Goal: Task Accomplishment & Management: Complete application form

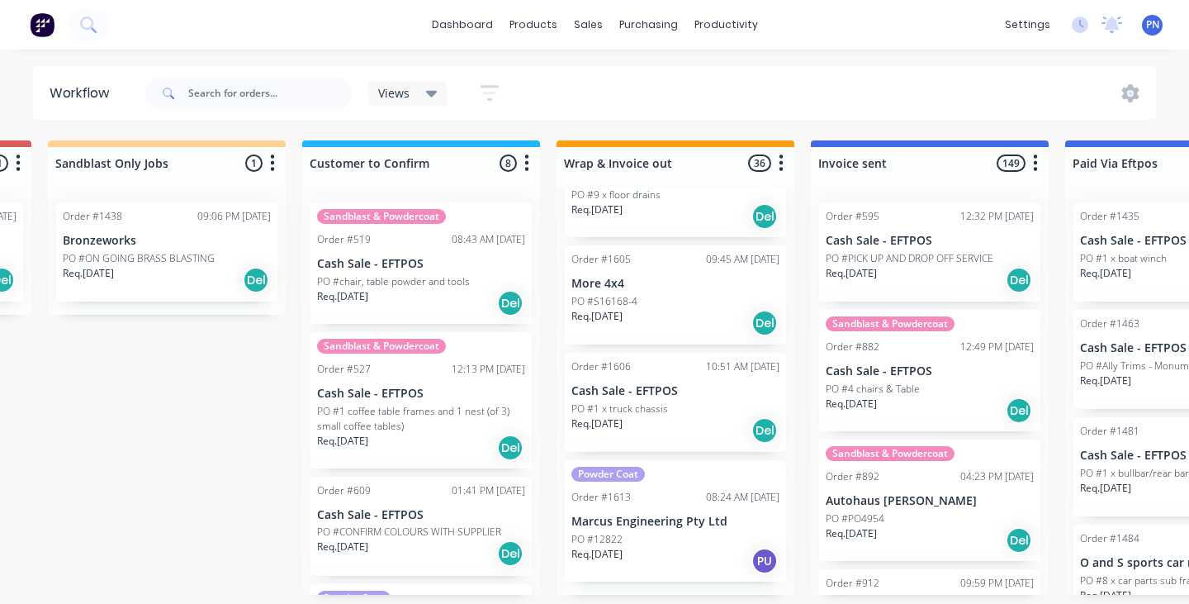
scroll to position [3711, 0]
click at [587, 26] on div "sales" at bounding box center [588, 24] width 45 height 25
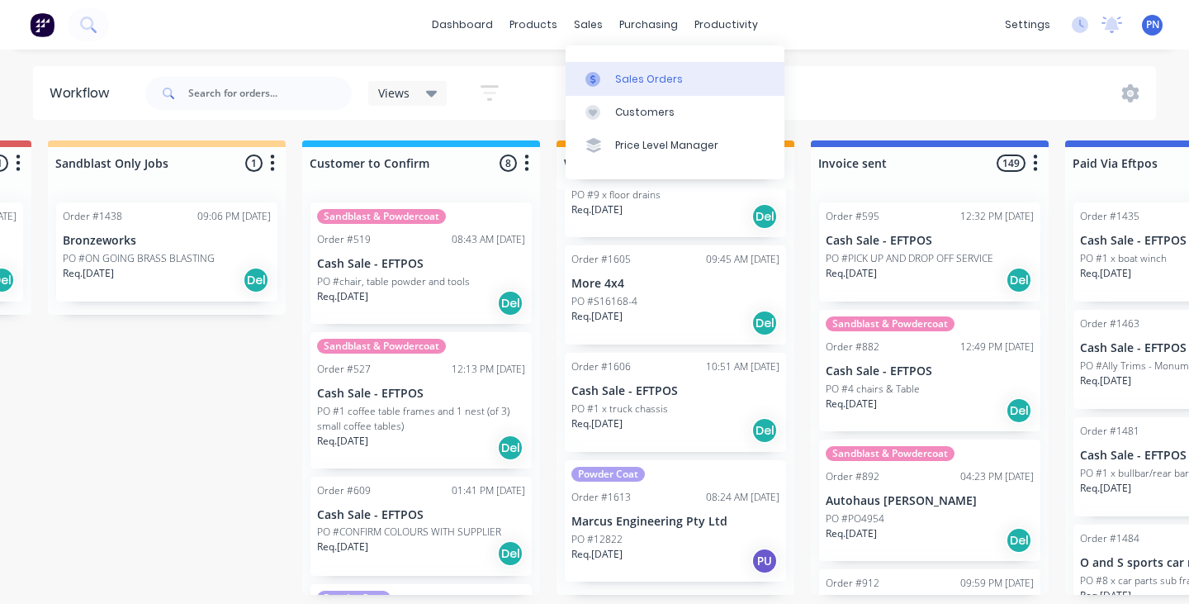
click at [619, 78] on div "Sales Orders" at bounding box center [649, 79] width 68 height 15
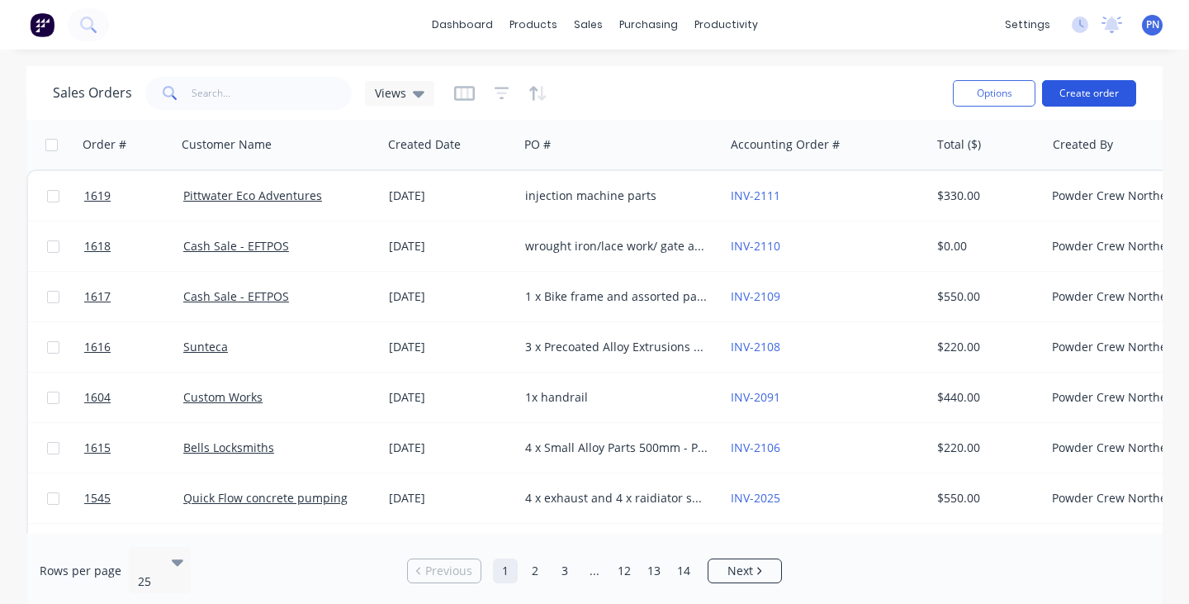
click at [1079, 96] on button "Create order" at bounding box center [1089, 93] width 94 height 26
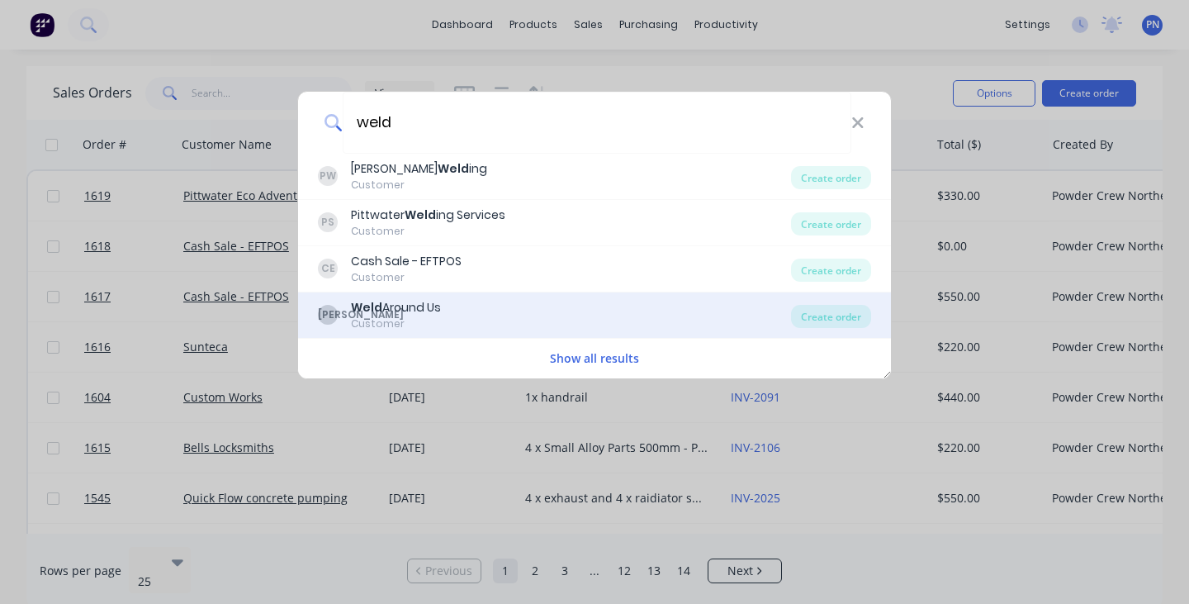
type input "weld"
click at [477, 315] on div "WU Weld Around Us Customer" at bounding box center [554, 315] width 473 height 32
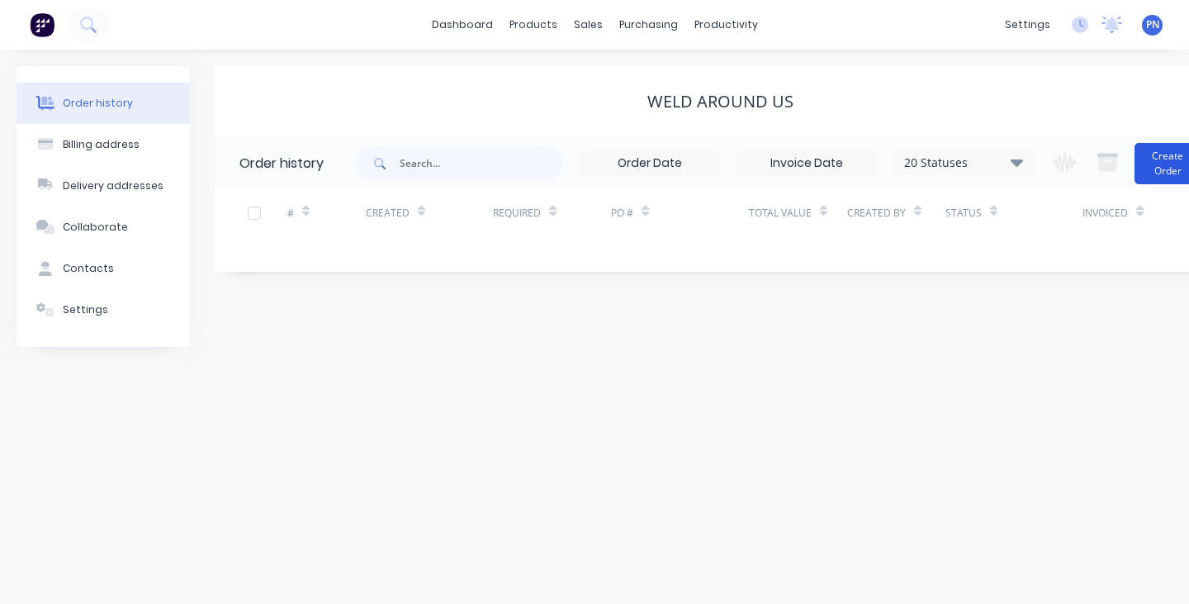
click at [1158, 164] on button "Create Order" at bounding box center [1168, 163] width 66 height 41
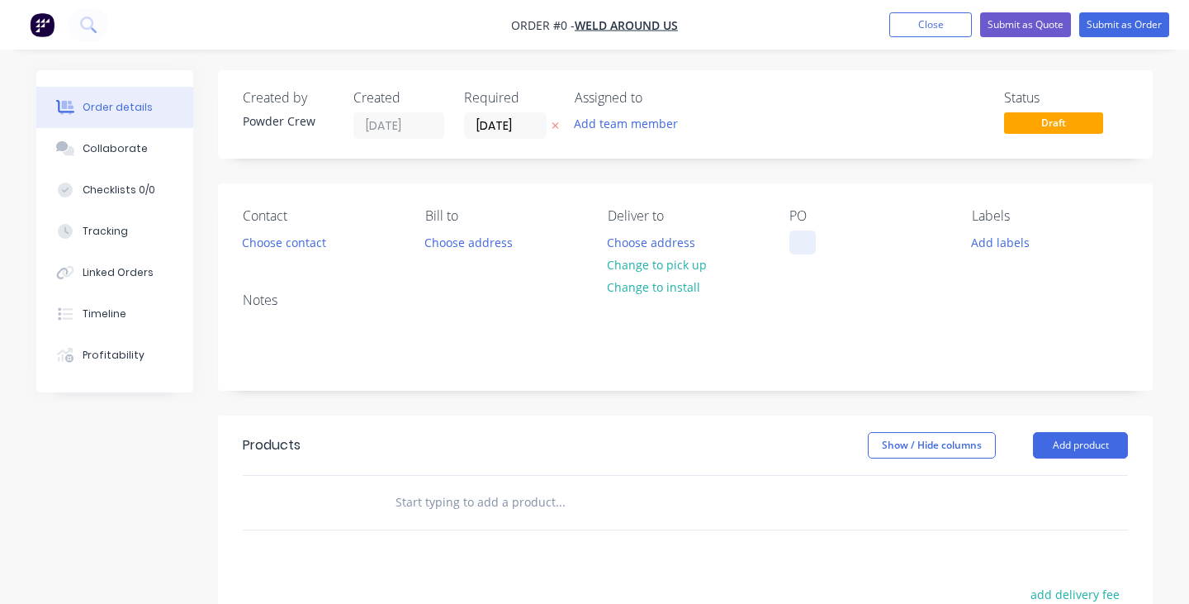
click at [808, 254] on div at bounding box center [803, 242] width 26 height 24
click at [843, 235] on div "1 x handrail" at bounding box center [836, 242] width 93 height 24
copy div "1 x handrail"
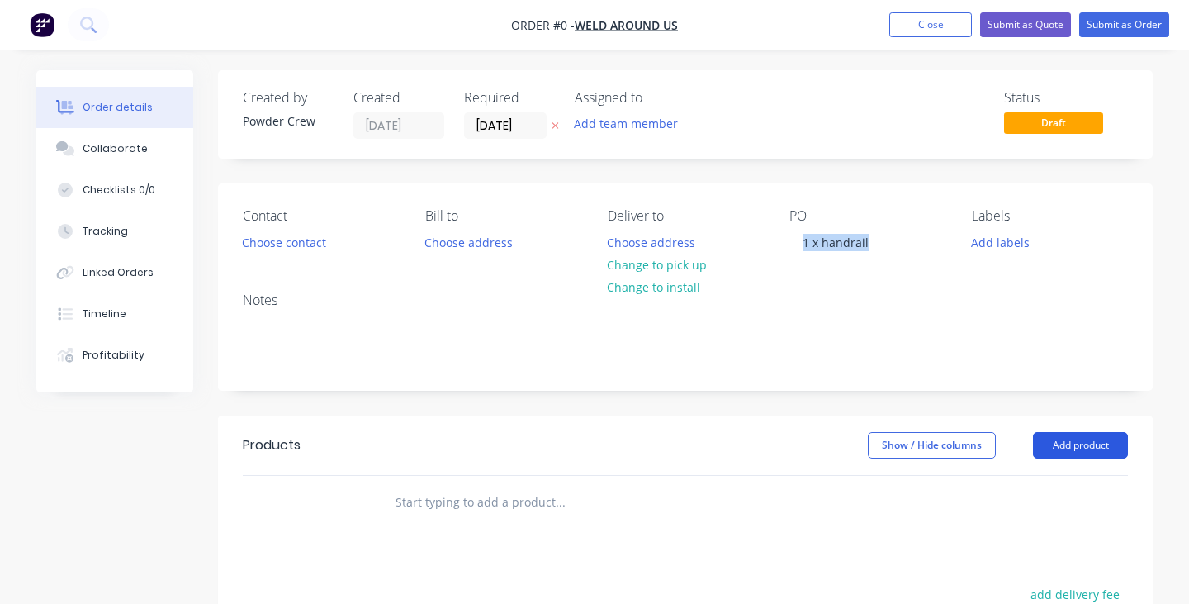
click at [1100, 441] on div "Order details Collaborate Checklists 0/0 Tracking Linked Orders Timeline Profit…" at bounding box center [595, 510] width 1150 height 881
click at [1100, 441] on button "Add product" at bounding box center [1080, 445] width 95 height 26
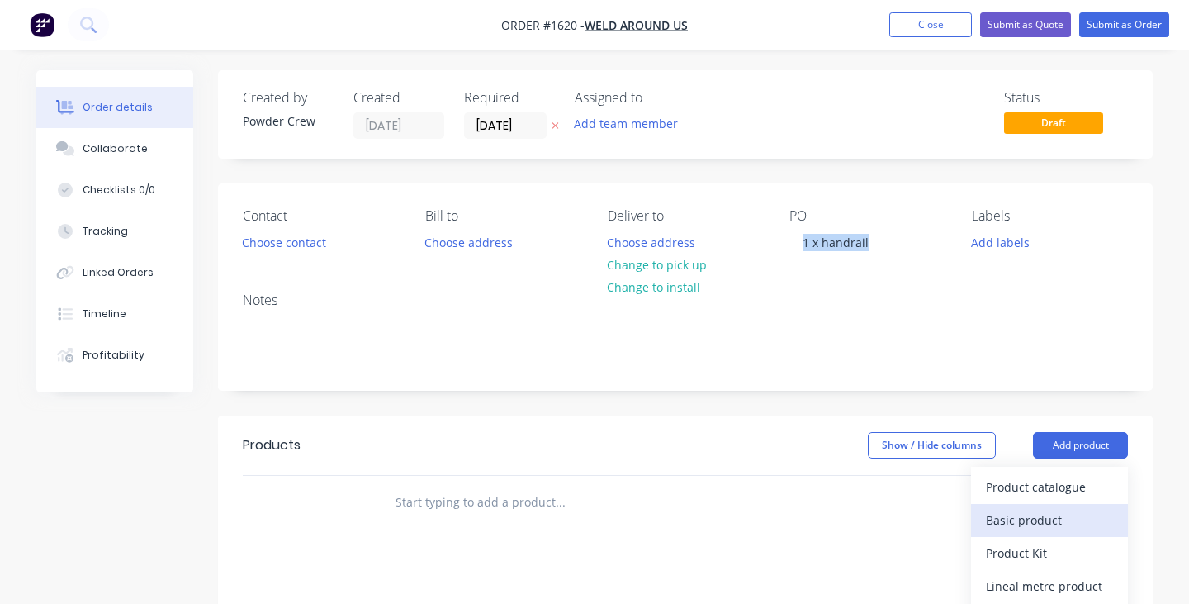
click at [1041, 516] on div "Basic product" at bounding box center [1049, 520] width 127 height 24
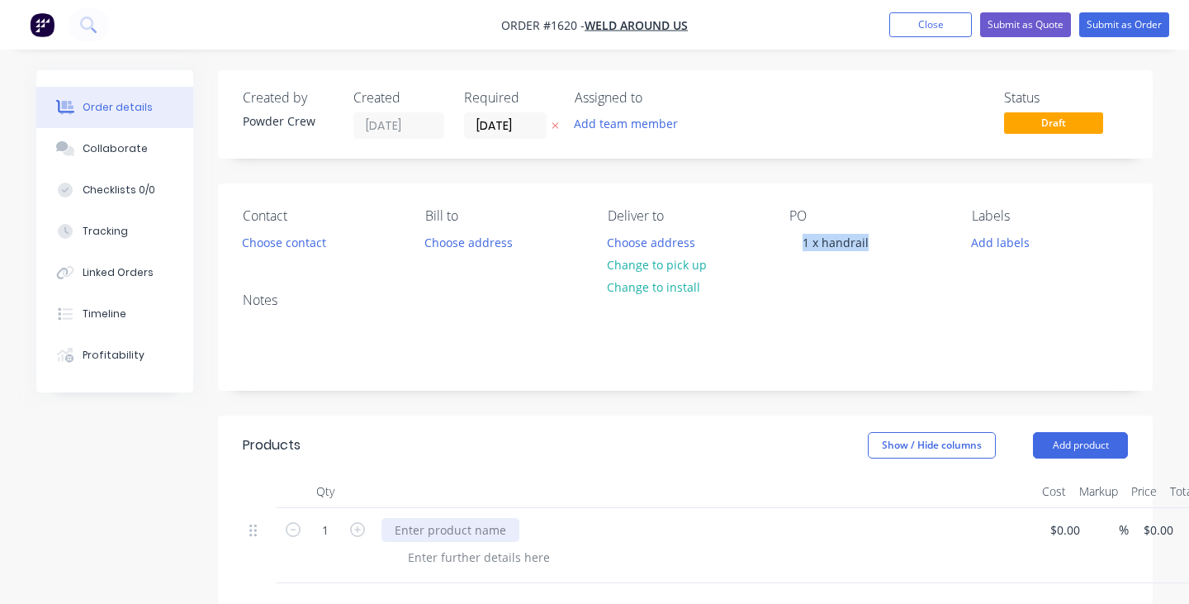
click at [470, 529] on div at bounding box center [451, 530] width 138 height 24
paste div
click at [1127, 25] on button "Submit as Order" at bounding box center [1124, 24] width 90 height 25
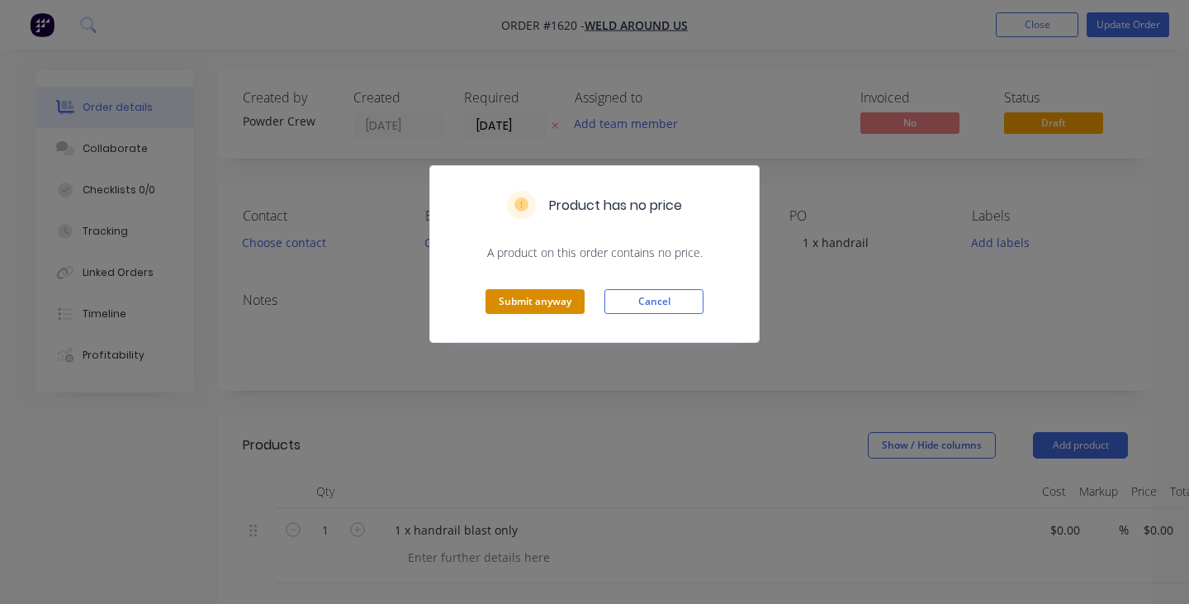
click at [538, 306] on button "Submit anyway" at bounding box center [535, 301] width 99 height 25
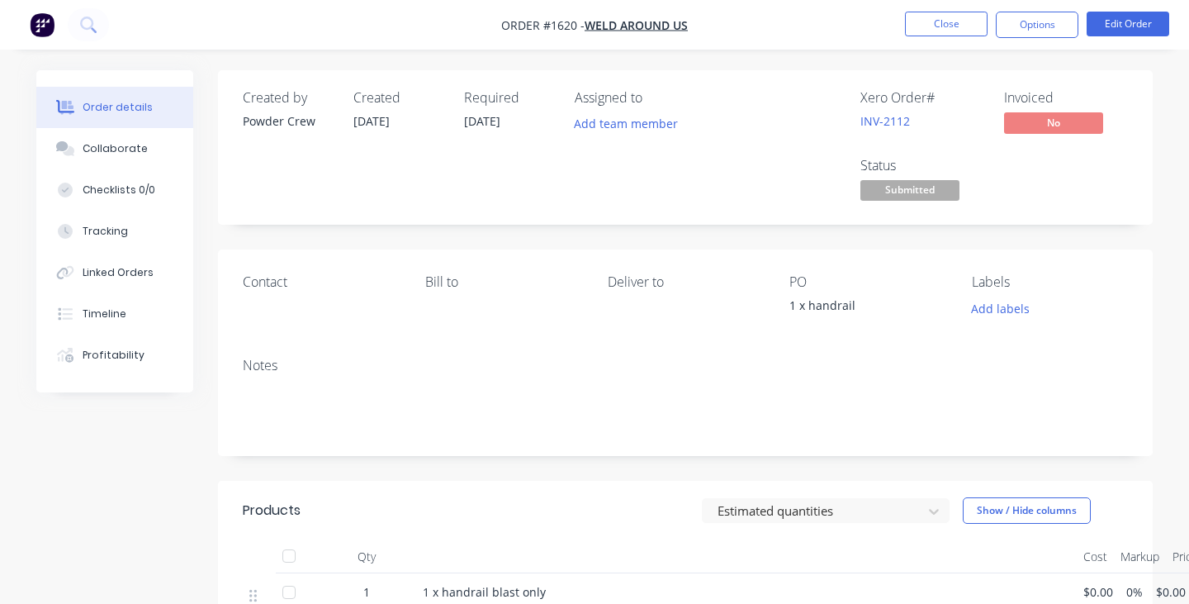
click at [922, 183] on span "Submitted" at bounding box center [910, 190] width 99 height 21
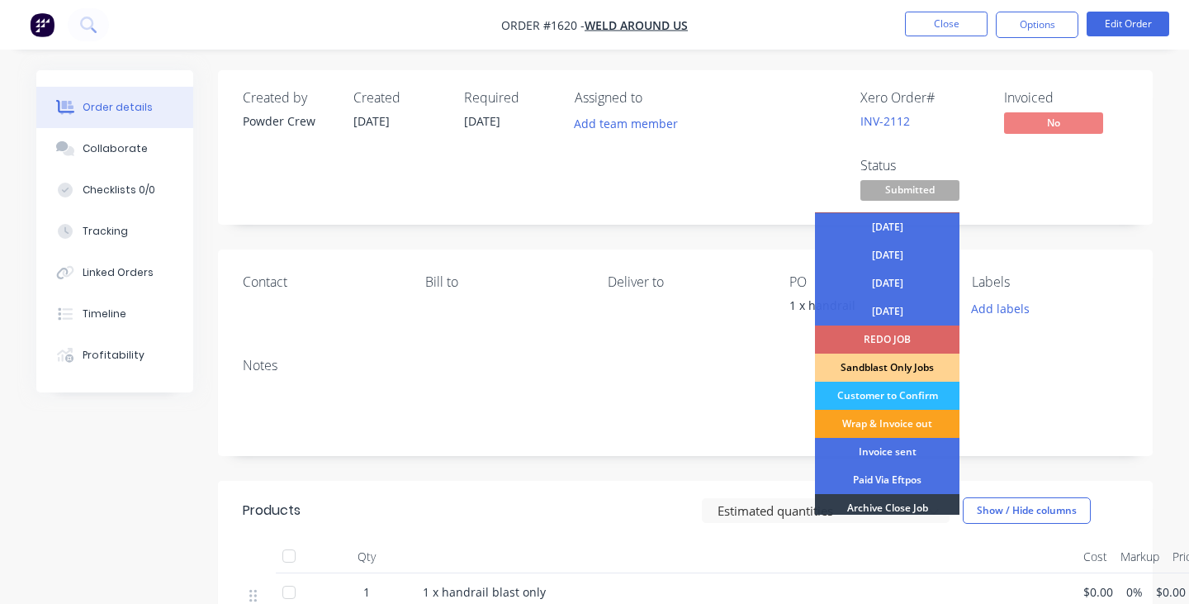
scroll to position [28, 0]
click at [889, 416] on div "Wrap & Invoice out" at bounding box center [887, 423] width 145 height 28
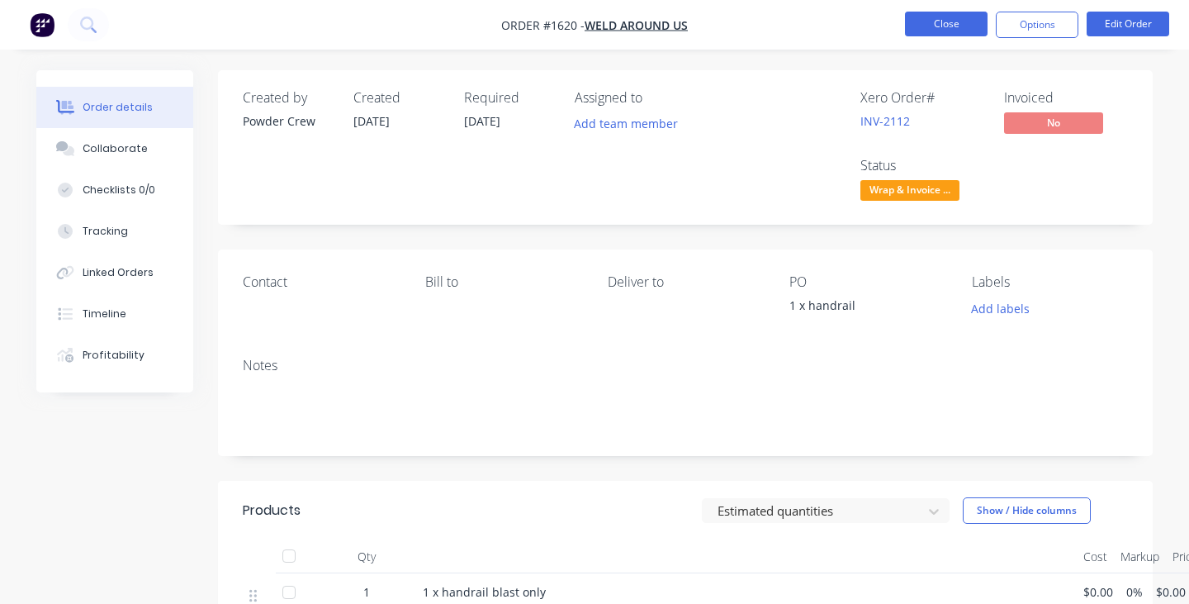
click at [962, 15] on button "Close" at bounding box center [946, 24] width 83 height 25
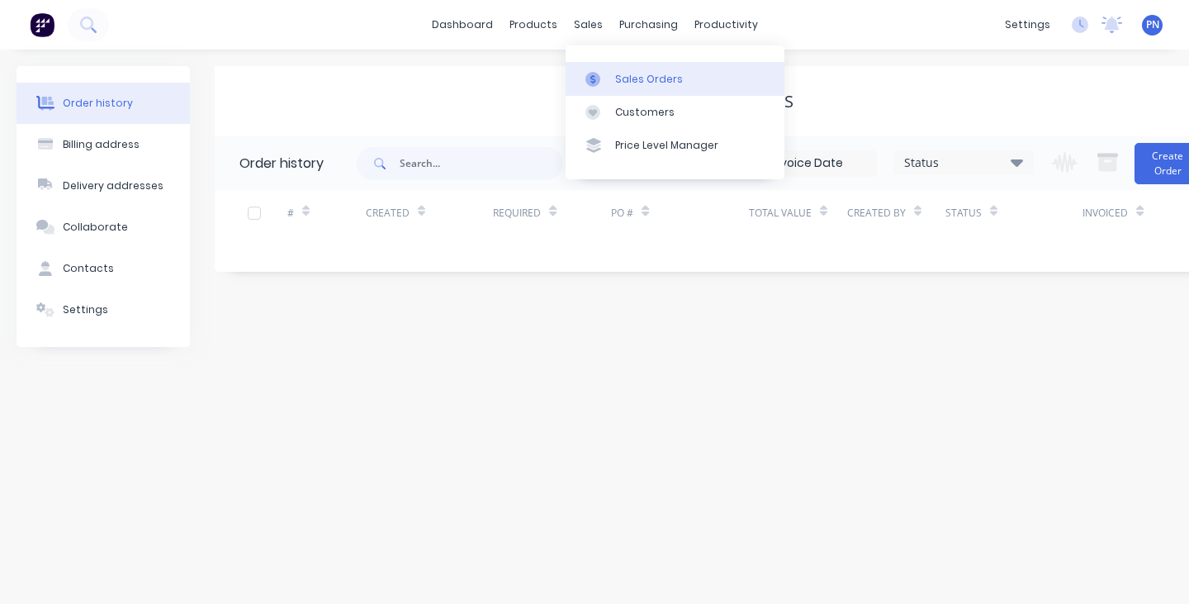
click at [630, 88] on link "Sales Orders" at bounding box center [675, 78] width 219 height 33
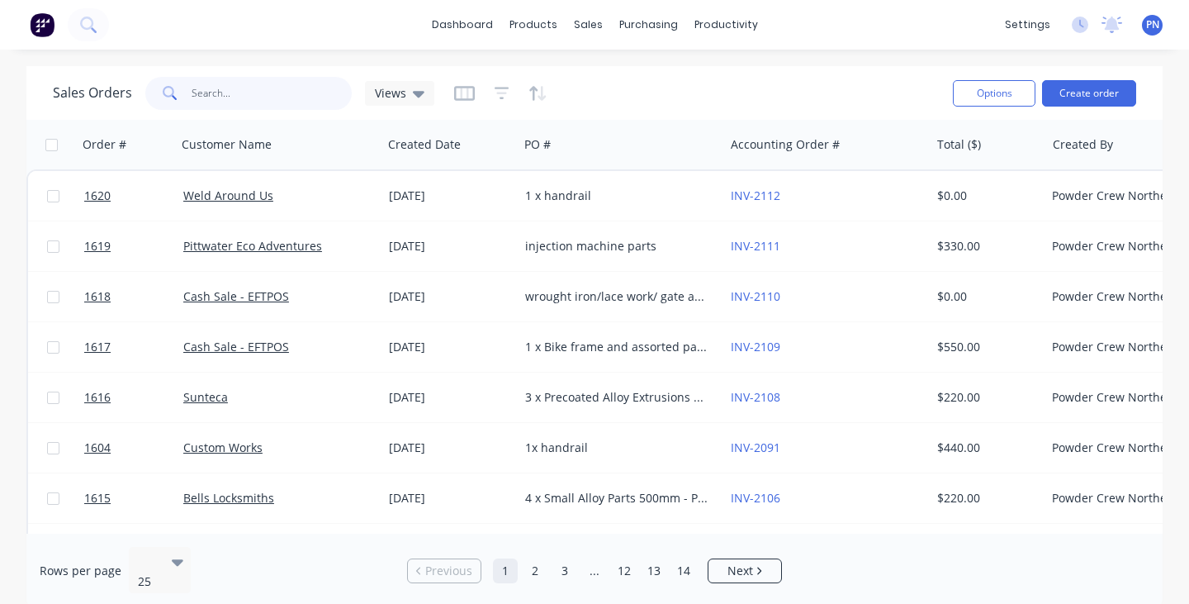
click at [290, 86] on input "text" at bounding box center [272, 93] width 161 height 33
click at [1079, 94] on button "Create order" at bounding box center [1089, 93] width 94 height 26
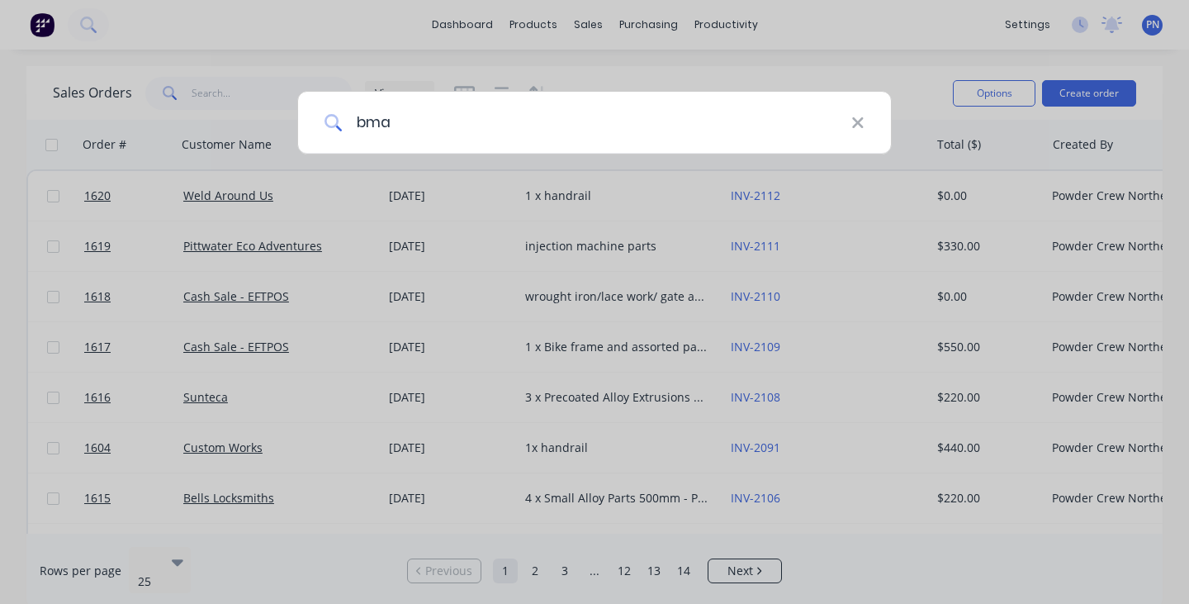
type input "bmax"
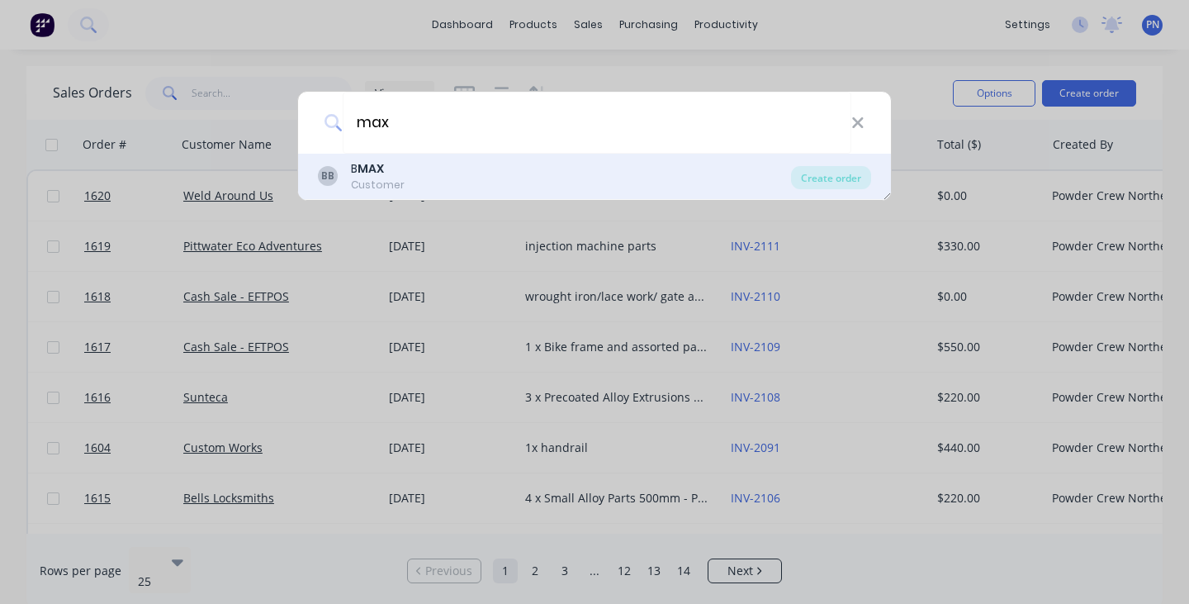
drag, startPoint x: 754, startPoint y: 142, endPoint x: 425, endPoint y: 179, distance: 330.8
click at [425, 179] on div "BB B MAX Customer" at bounding box center [554, 176] width 473 height 32
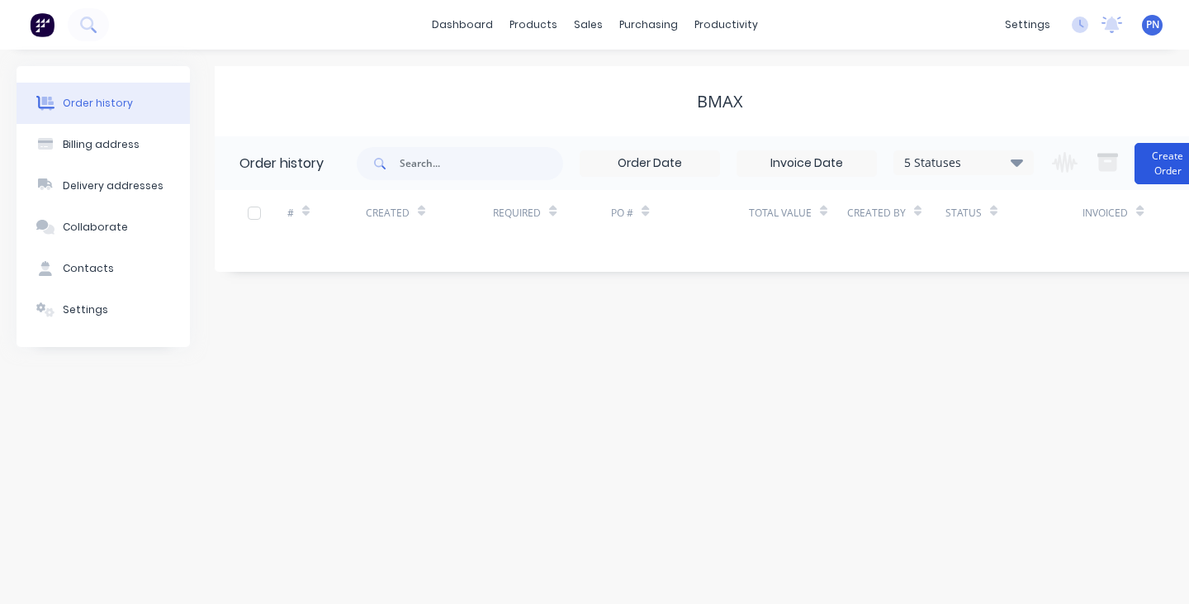
click at [1165, 171] on button "Create Order" at bounding box center [1168, 163] width 66 height 41
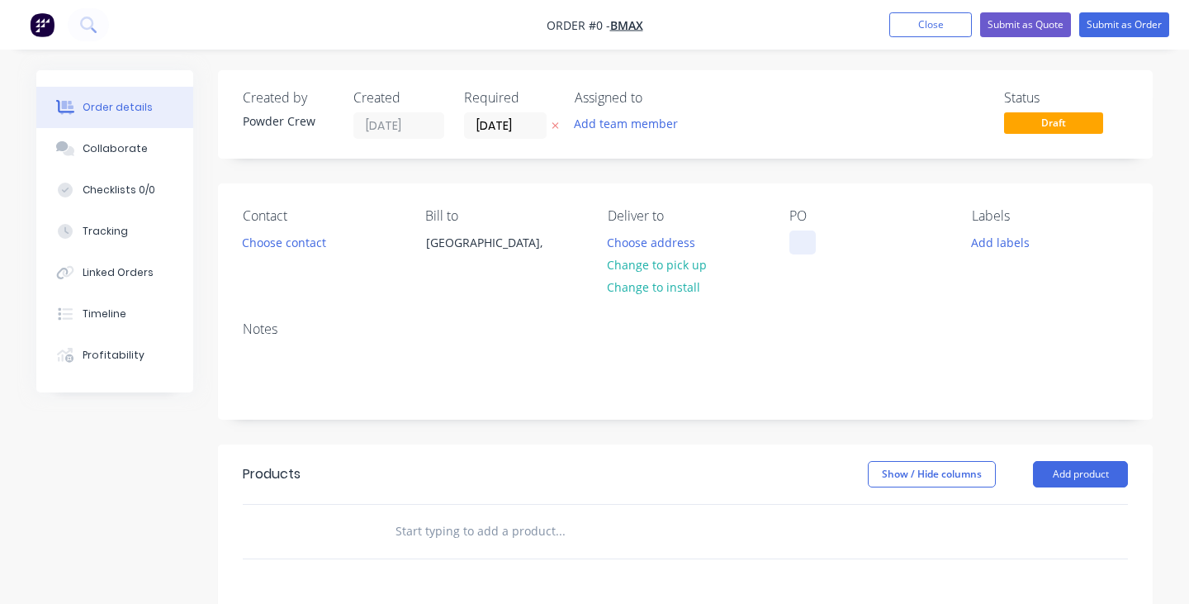
click at [807, 242] on div at bounding box center [803, 242] width 26 height 24
click at [846, 244] on div "stainless steel handrail" at bounding box center [867, 242] width 155 height 24
click at [847, 245] on div "stainless steel handrail" at bounding box center [867, 242] width 155 height 24
copy div "stainless steel handrail"
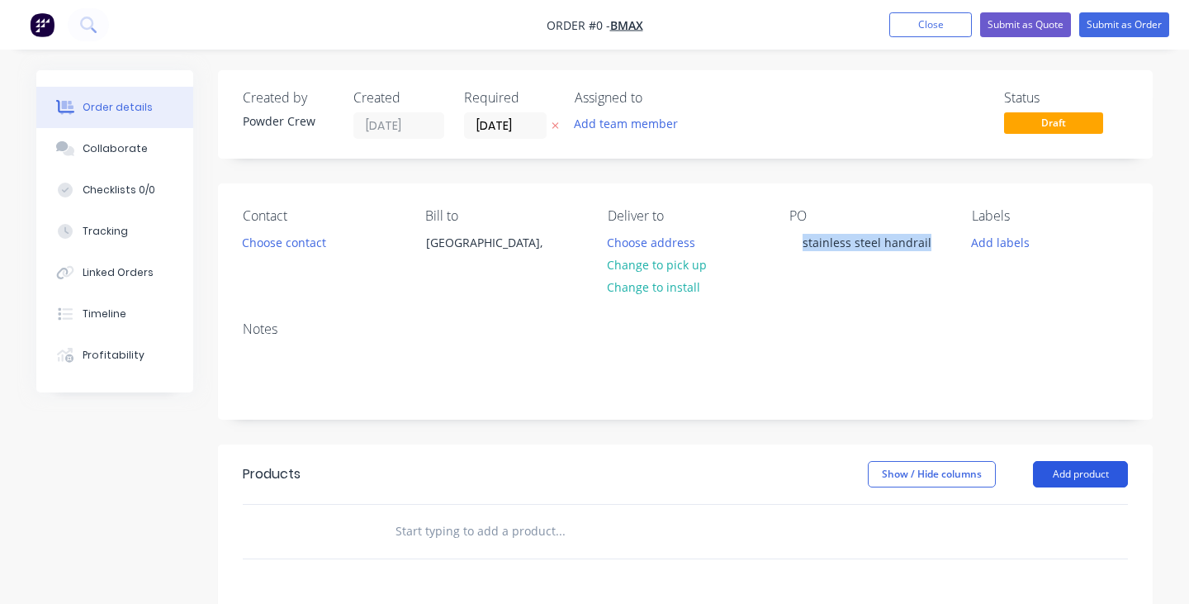
click at [1106, 471] on div "Order details Collaborate Checklists 0/0 Tracking Linked Orders Timeline Profit…" at bounding box center [595, 525] width 1150 height 910
click at [1099, 476] on button "Add product" at bounding box center [1080, 474] width 95 height 26
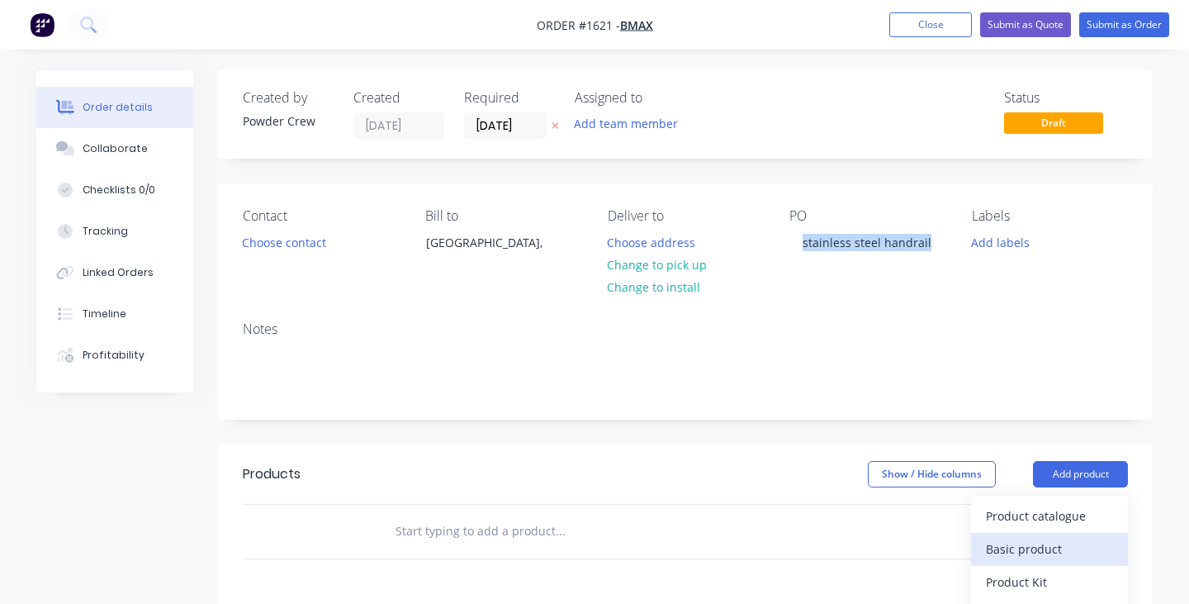
click at [1043, 546] on div "Basic product" at bounding box center [1049, 549] width 127 height 24
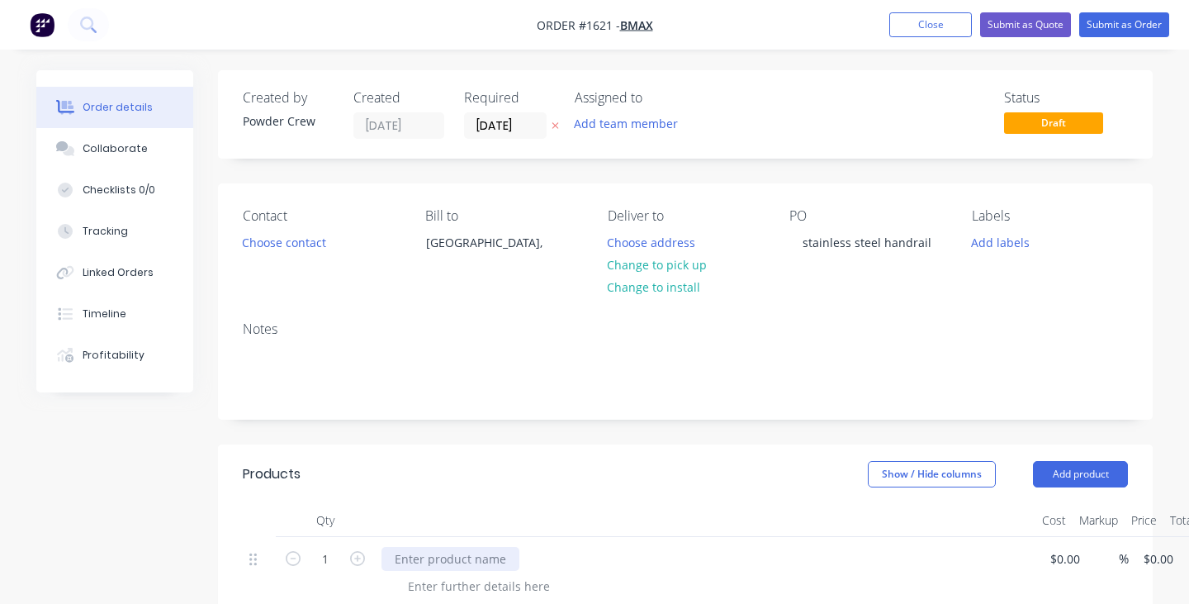
click at [487, 561] on div at bounding box center [451, 559] width 138 height 24
paste div
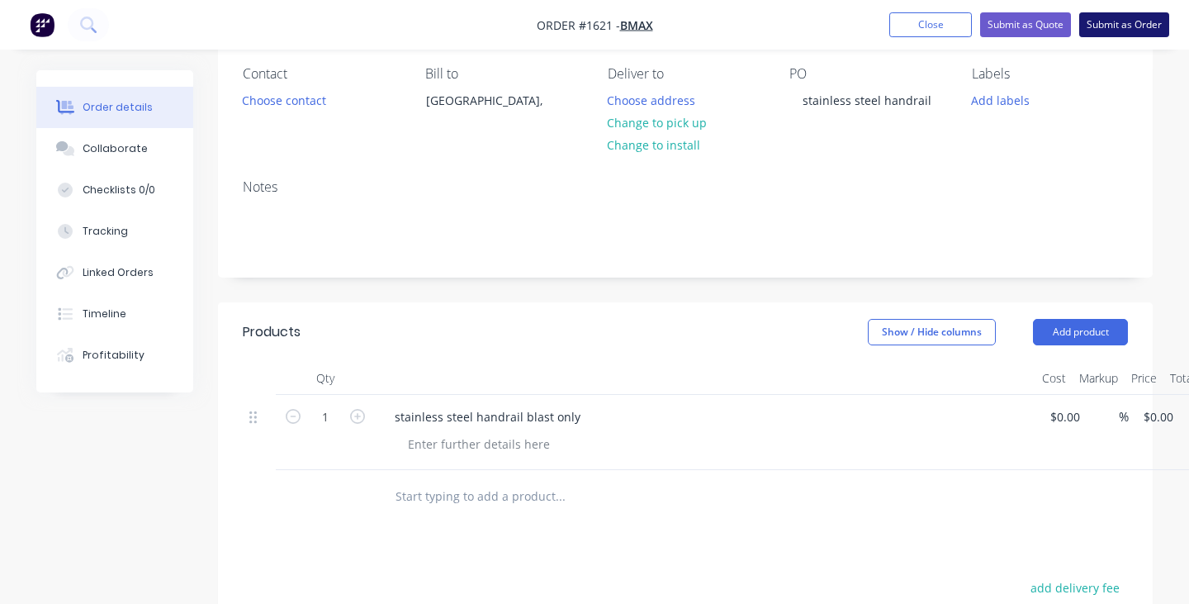
click at [1132, 30] on button "Submit as Order" at bounding box center [1124, 24] width 90 height 25
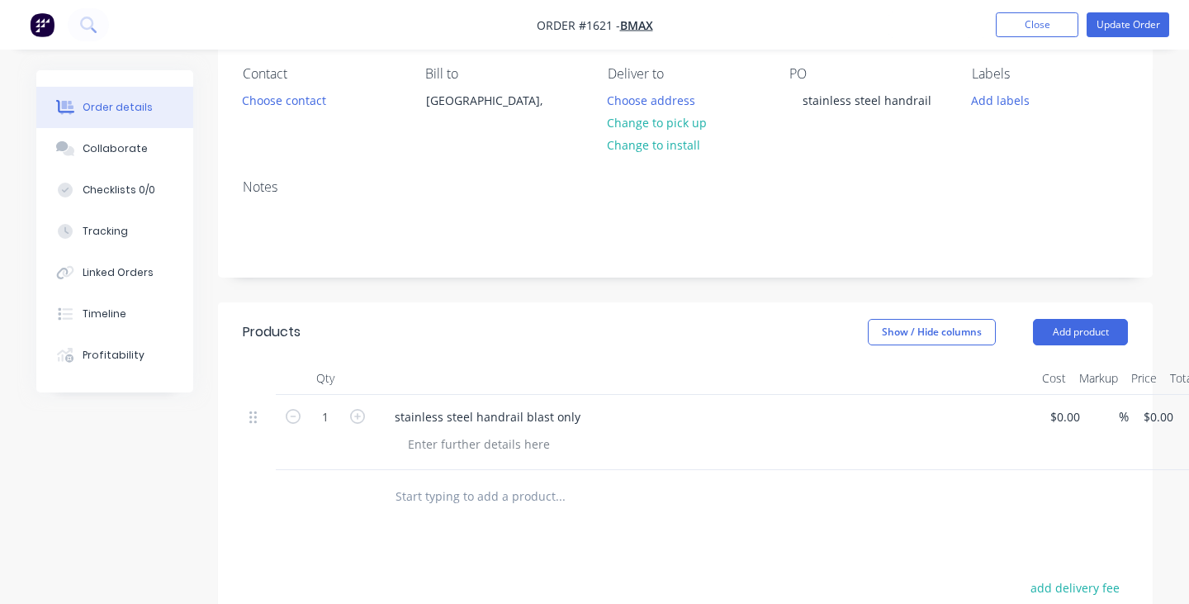
scroll to position [0, 0]
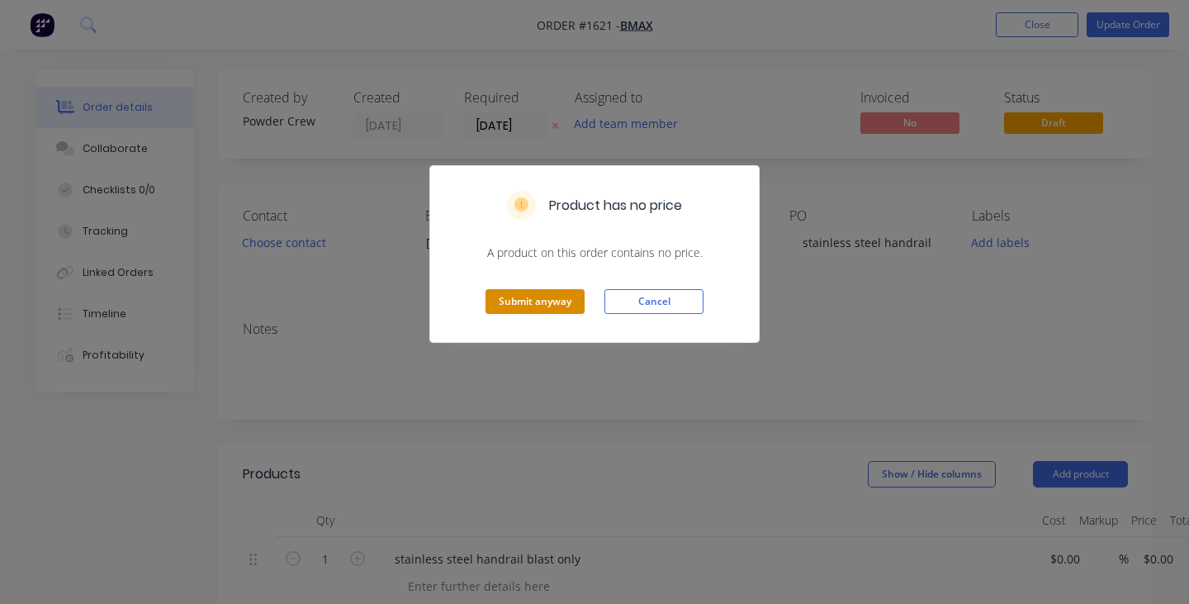
click at [526, 302] on button "Submit anyway" at bounding box center [535, 301] width 99 height 25
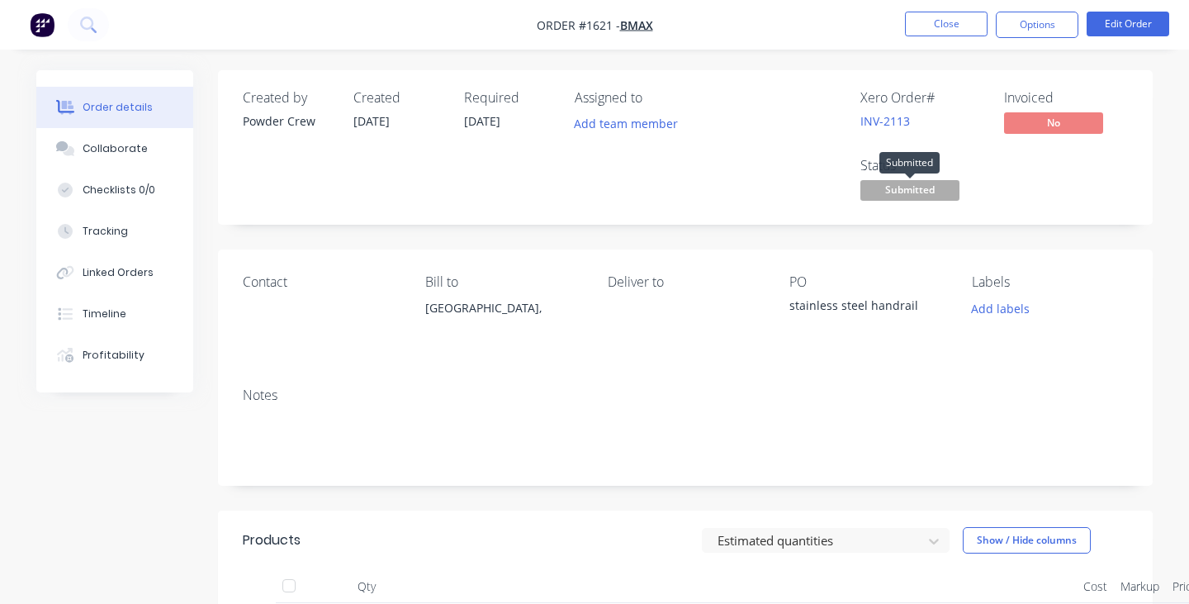
click at [904, 191] on span "Submitted" at bounding box center [910, 190] width 99 height 21
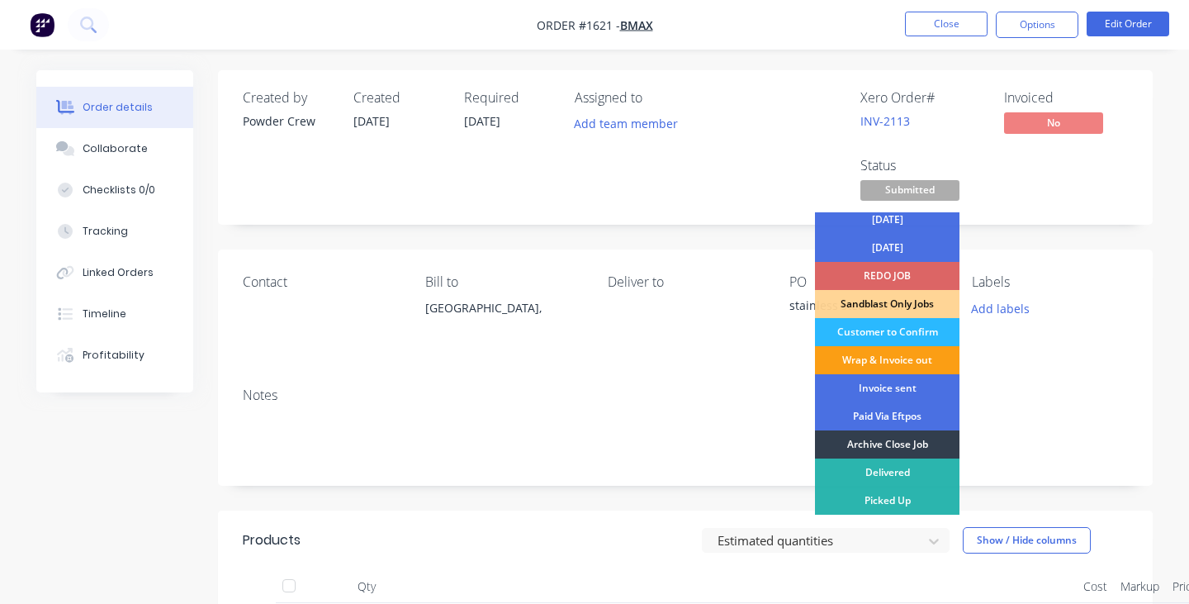
scroll to position [91, 0]
click at [892, 350] on div "Wrap & Invoice out" at bounding box center [887, 360] width 145 height 28
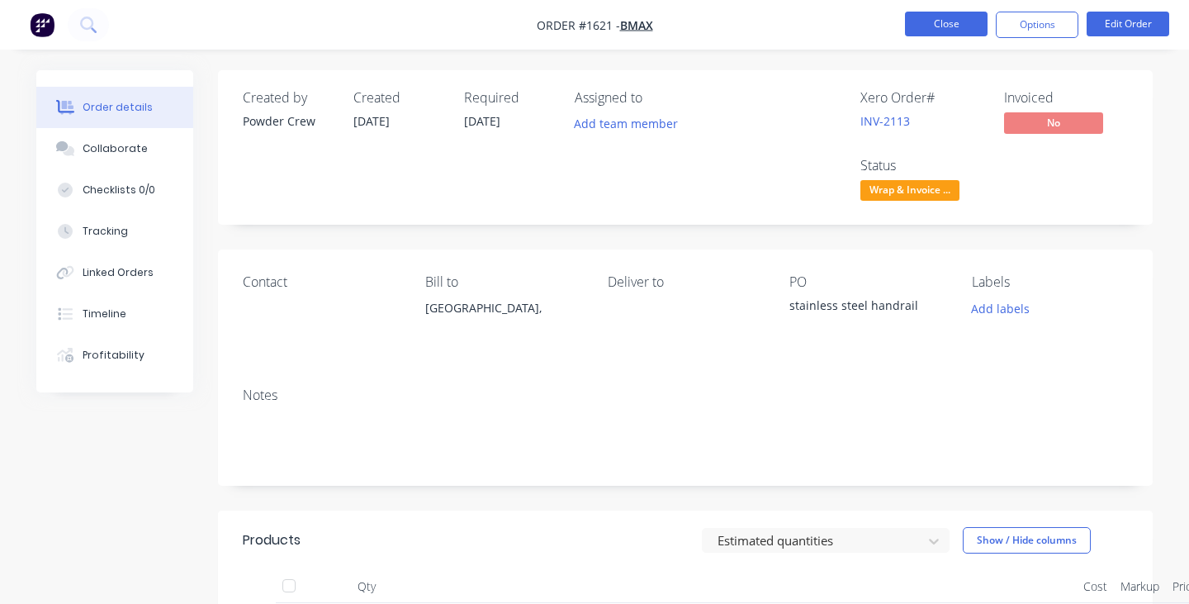
click at [953, 21] on button "Close" at bounding box center [946, 24] width 83 height 25
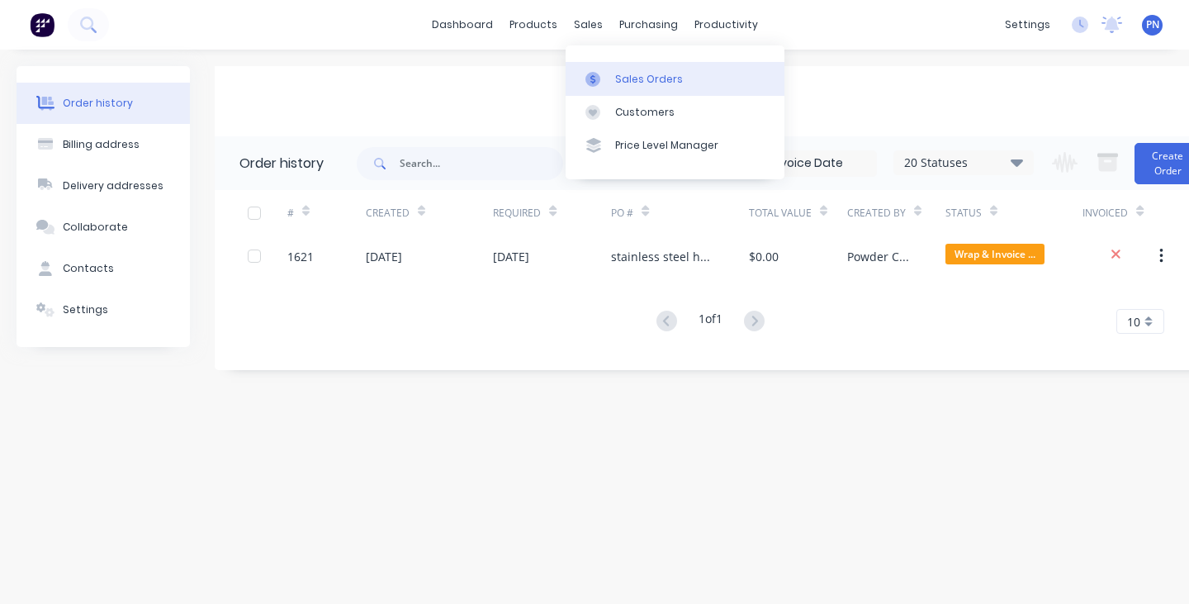
click at [627, 67] on link "Sales Orders" at bounding box center [675, 78] width 219 height 33
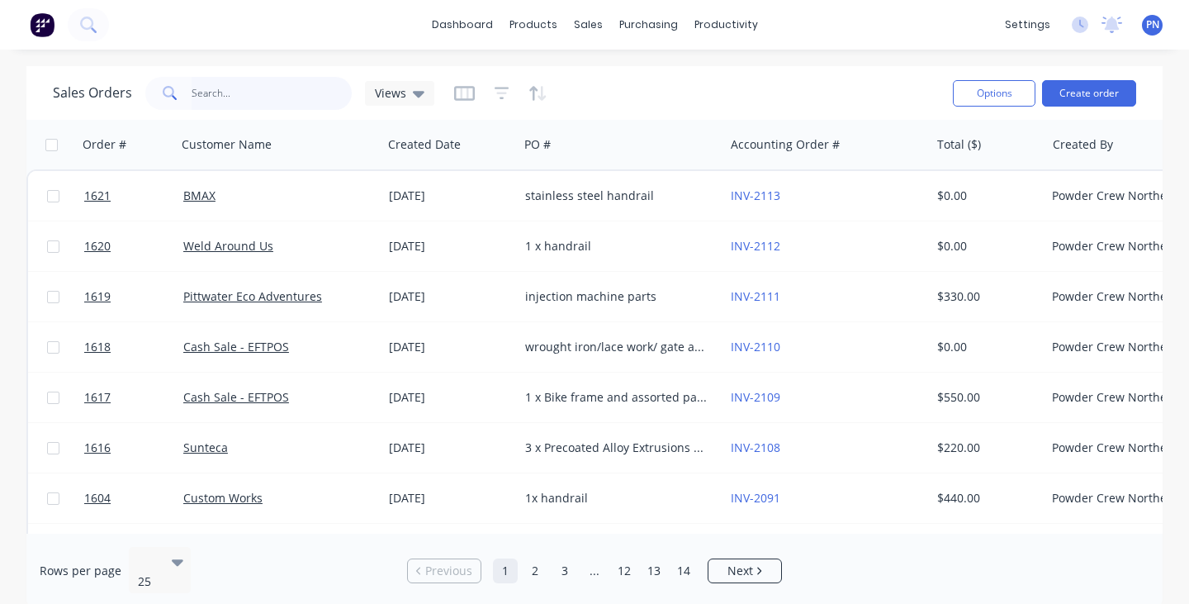
click at [306, 97] on input "text" at bounding box center [272, 93] width 161 height 33
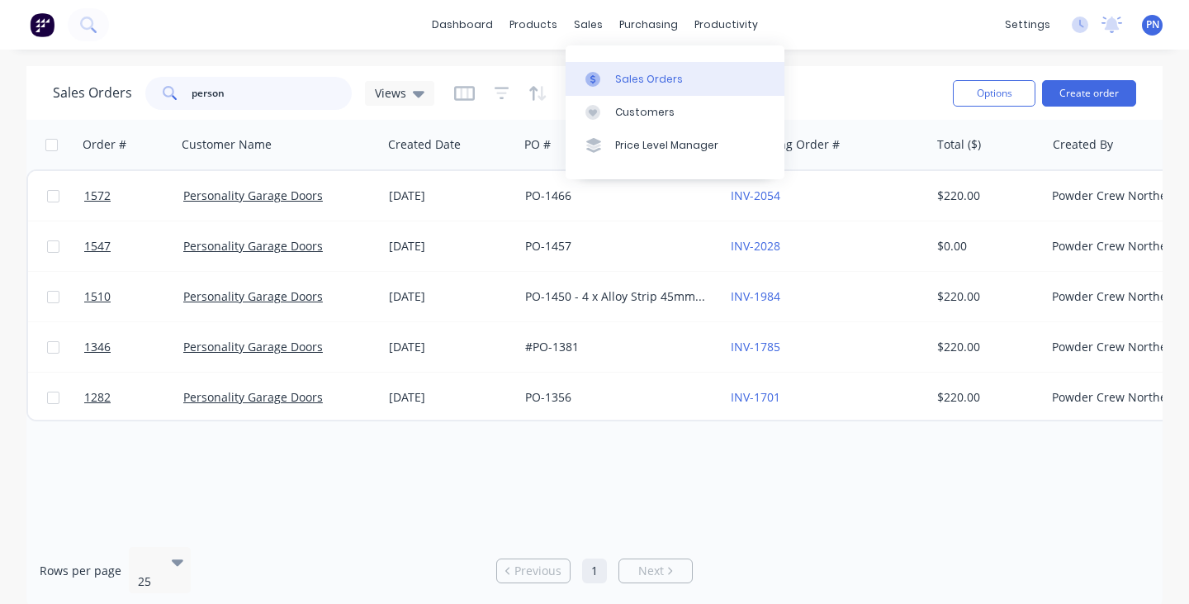
type input "person"
click at [619, 74] on div "Sales Orders" at bounding box center [649, 79] width 68 height 15
